Goal: Check status: Check status

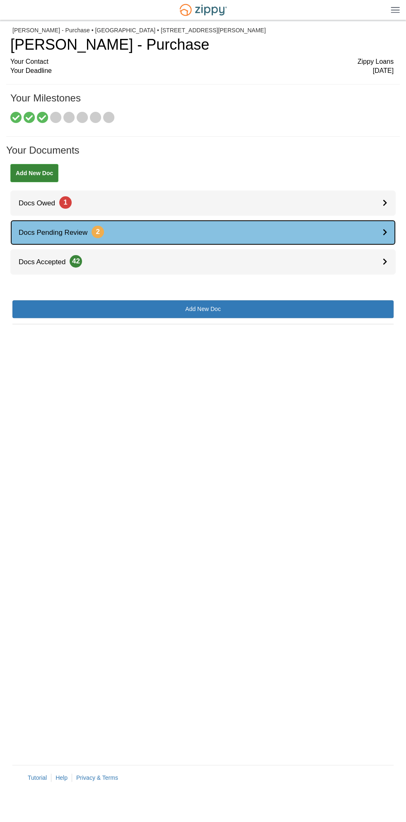
click at [63, 229] on span "Docs Pending Review 2" at bounding box center [57, 233] width 94 height 8
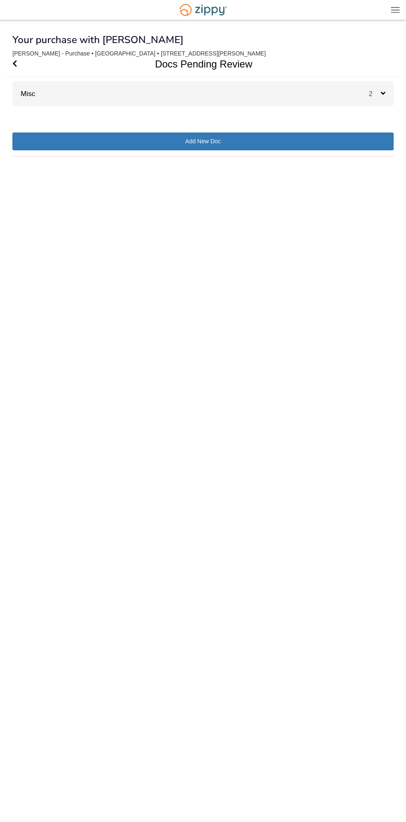
click at [55, 99] on div "Misc 2" at bounding box center [202, 93] width 381 height 25
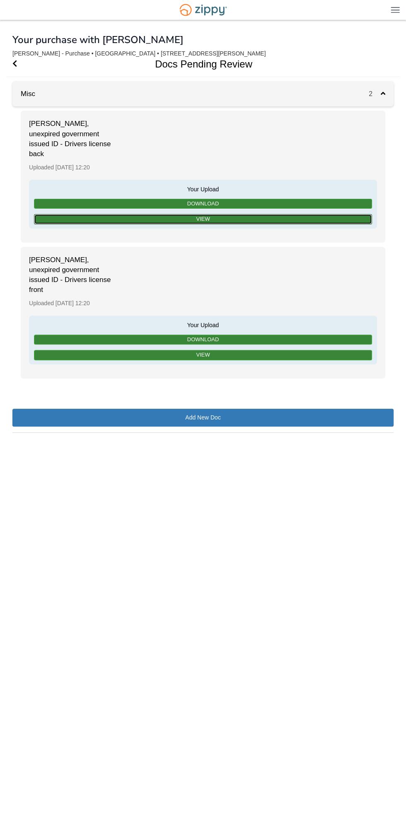
click at [53, 219] on link "View" at bounding box center [203, 219] width 338 height 10
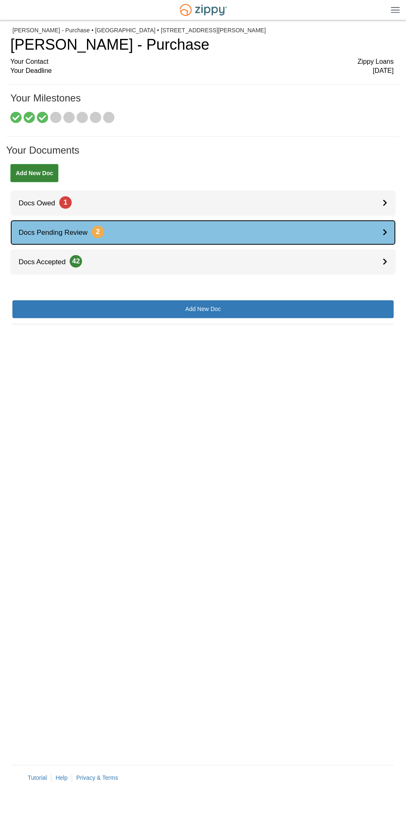
click at [34, 232] on span "Docs Pending Review 2" at bounding box center [57, 233] width 94 height 8
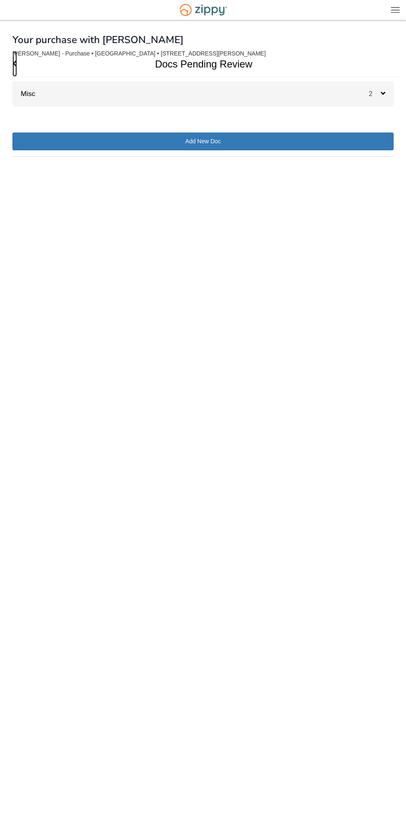
click at [14, 64] on icon "Go Back" at bounding box center [14, 63] width 5 height 7
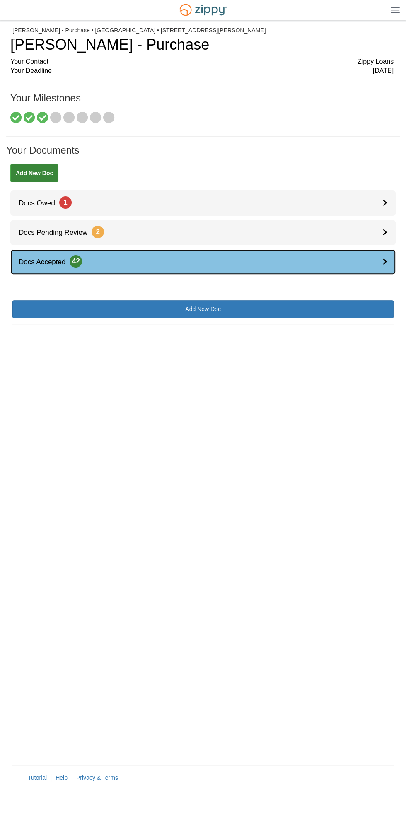
click at [40, 263] on span "Docs Accepted 42" at bounding box center [46, 262] width 72 height 8
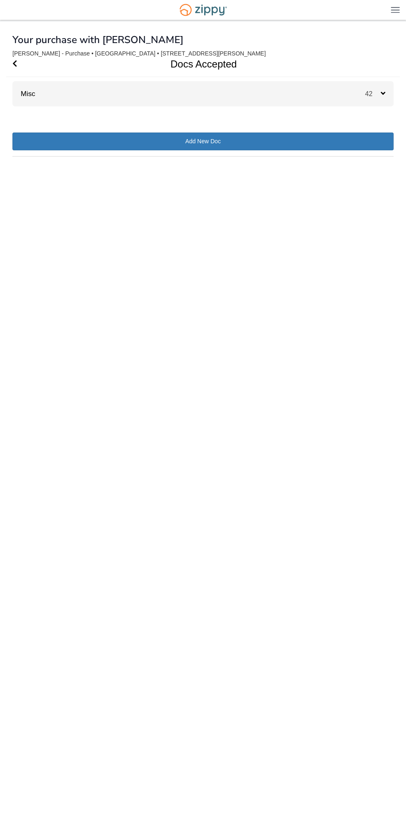
click at [336, 93] on div "Misc 42" at bounding box center [202, 93] width 381 height 25
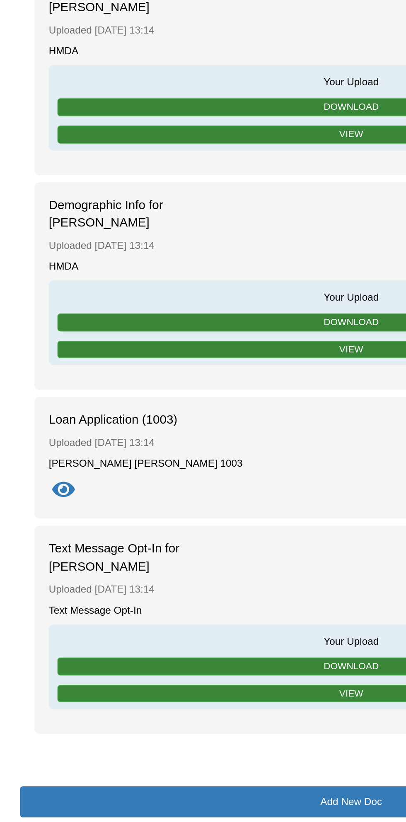
scroll to position [5078, 0]
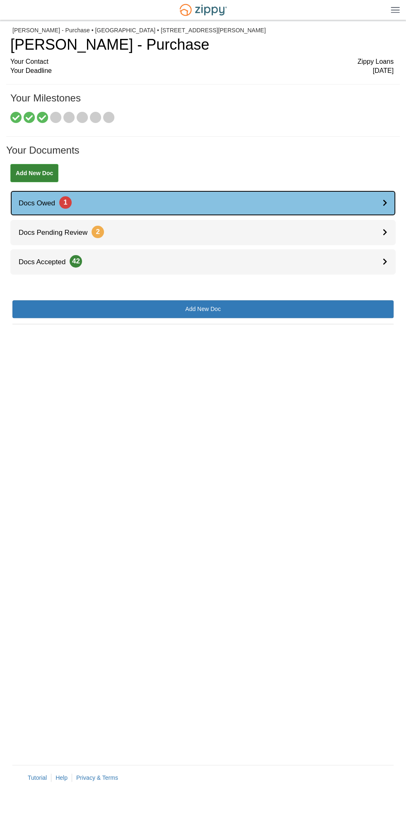
click at [385, 202] on icon at bounding box center [385, 202] width 5 height 7
